Goal: Find specific page/section: Find specific page/section

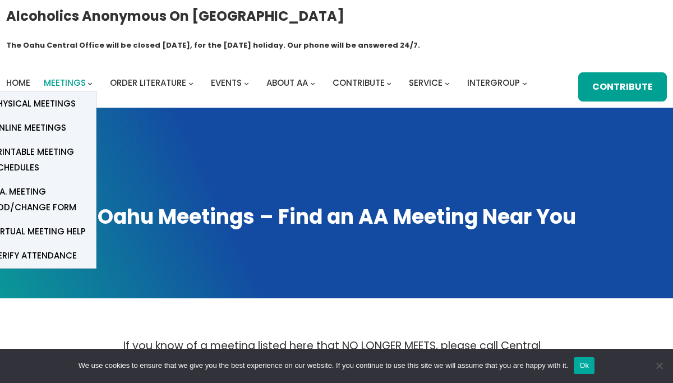
click at [62, 77] on span "Meetings" at bounding box center [65, 83] width 42 height 12
click at [44, 120] on span "Online Meetings" at bounding box center [29, 128] width 74 height 16
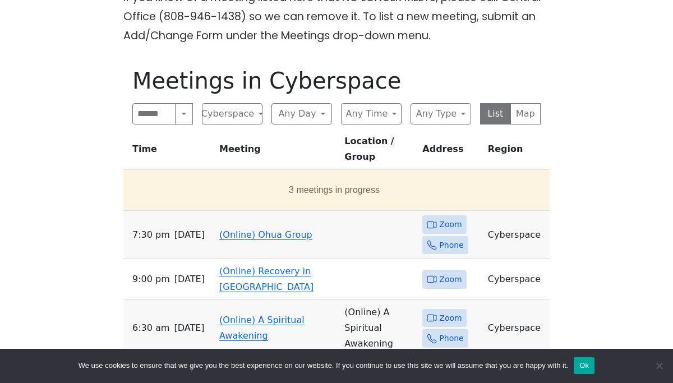
scroll to position [345, 0]
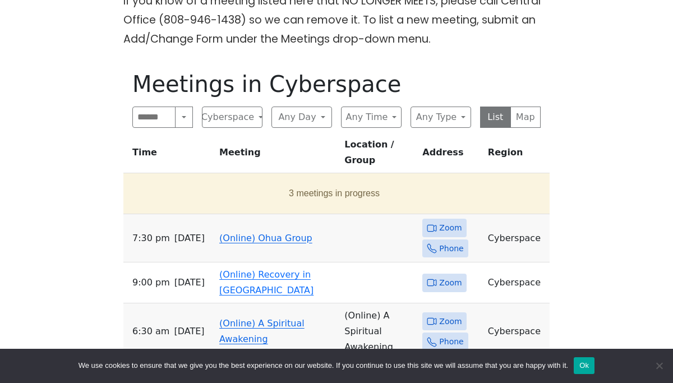
click at [181, 178] on button "3 meetings in progress" at bounding box center [334, 193] width 413 height 31
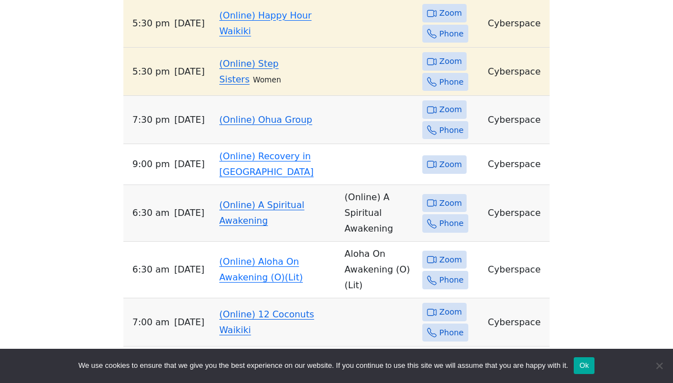
scroll to position [571, 0]
